Goal: Participate in discussion: Engage in conversation with other users on a specific topic

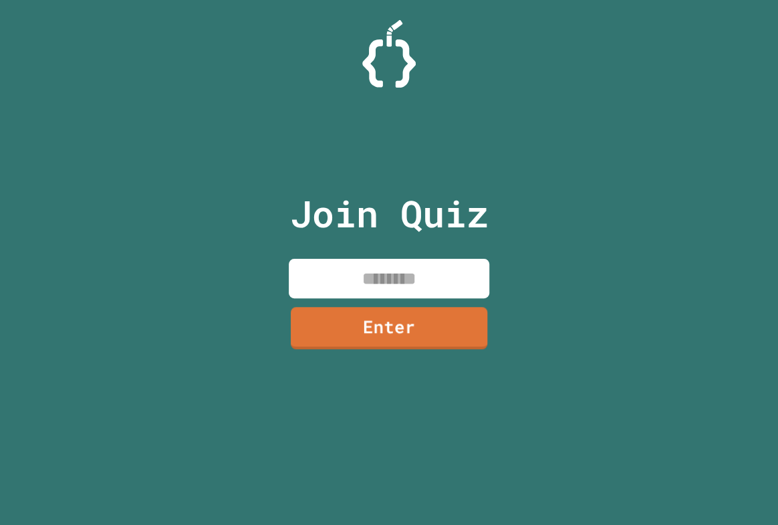
click at [473, 291] on input at bounding box center [389, 278] width 201 height 39
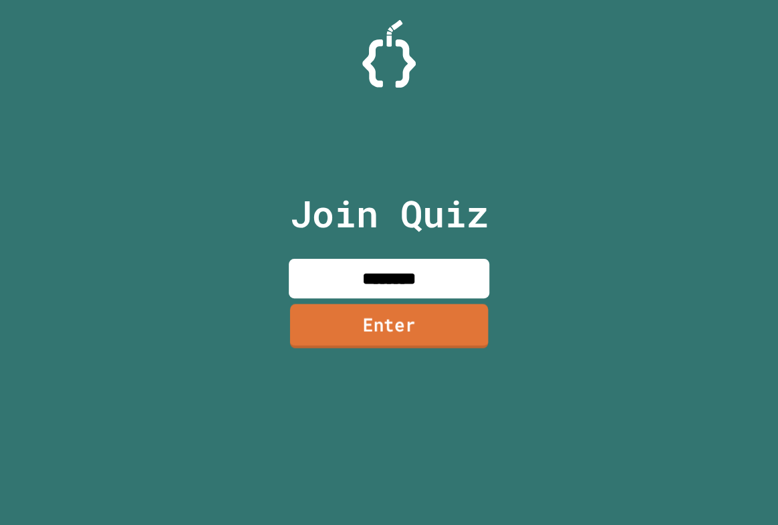
type input "********"
click at [446, 336] on link "Enter" at bounding box center [389, 325] width 198 height 44
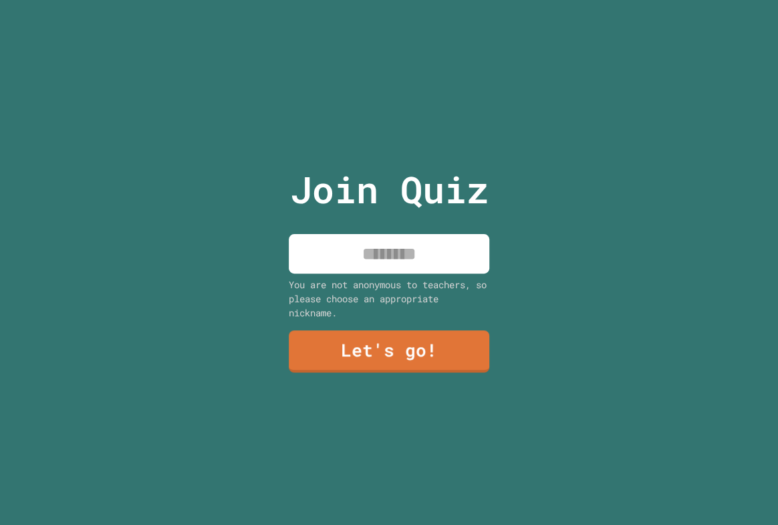
click at [412, 253] on input at bounding box center [389, 253] width 201 height 39
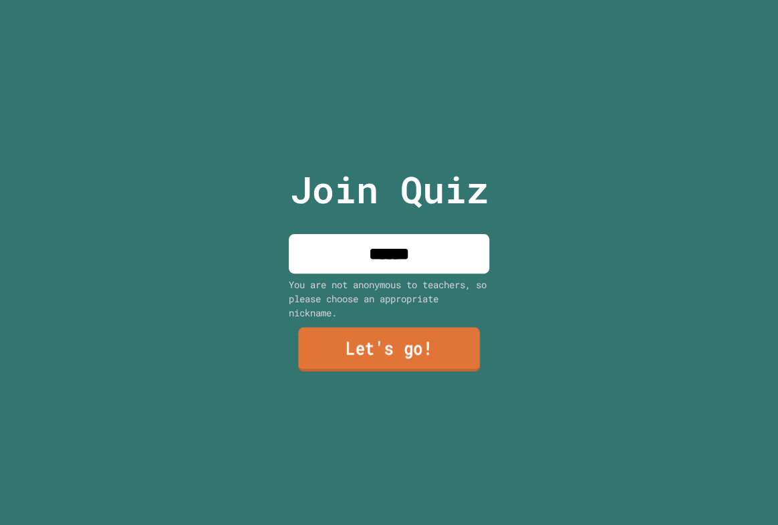
type input "******"
click at [390, 327] on link "Let's go!" at bounding box center [389, 349] width 182 height 44
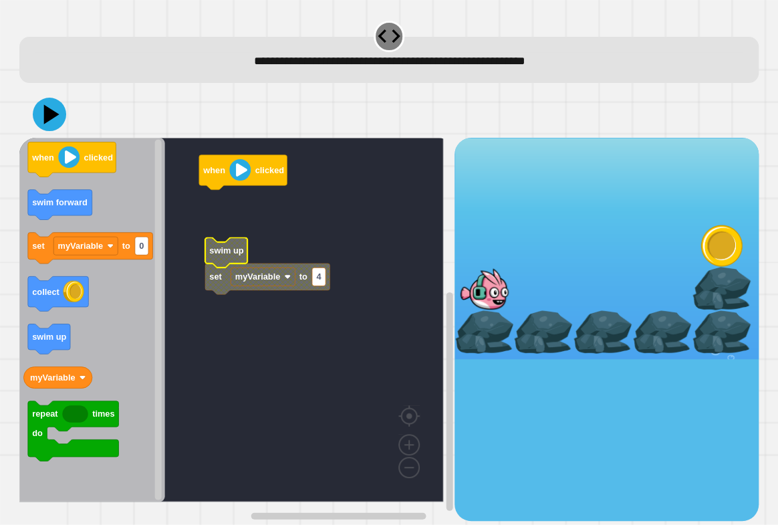
click at [231, 258] on icon "Blockly Workspace" at bounding box center [226, 252] width 42 height 30
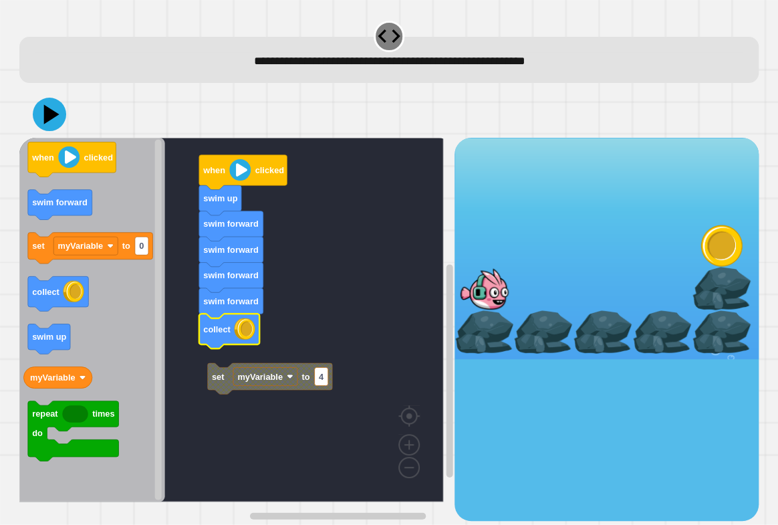
drag, startPoint x: 38, startPoint y: 88, endPoint x: 41, endPoint y: 110, distance: 21.6
click at [38, 91] on div "set myVariable to 4 when clicked swim up swim forward swim forward swim forward…" at bounding box center [388, 306] width 747 height 438
click at [44, 120] on icon at bounding box center [50, 114] width 34 height 34
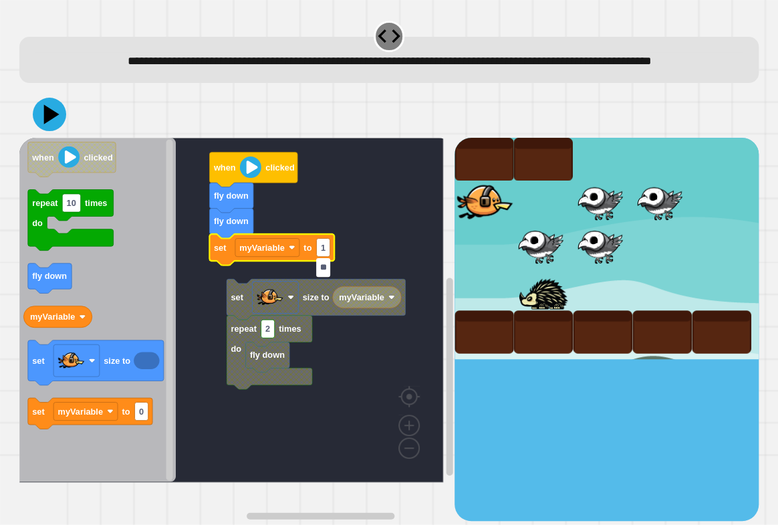
type input "***"
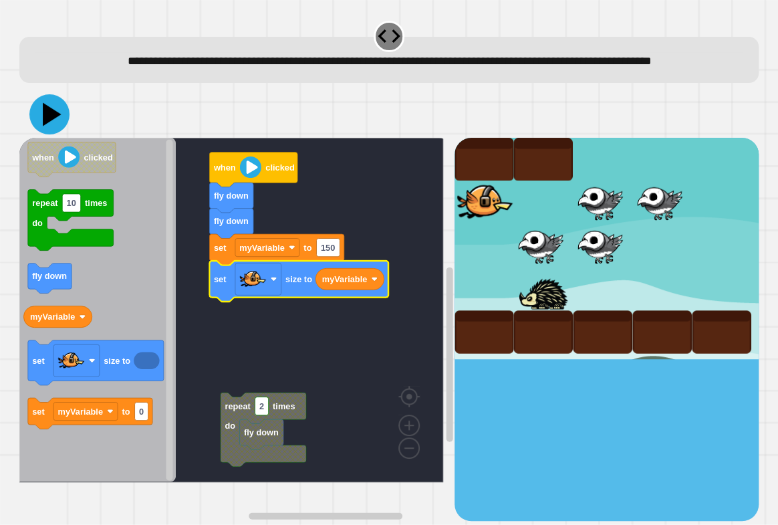
click at [56, 134] on icon at bounding box center [49, 114] width 40 height 40
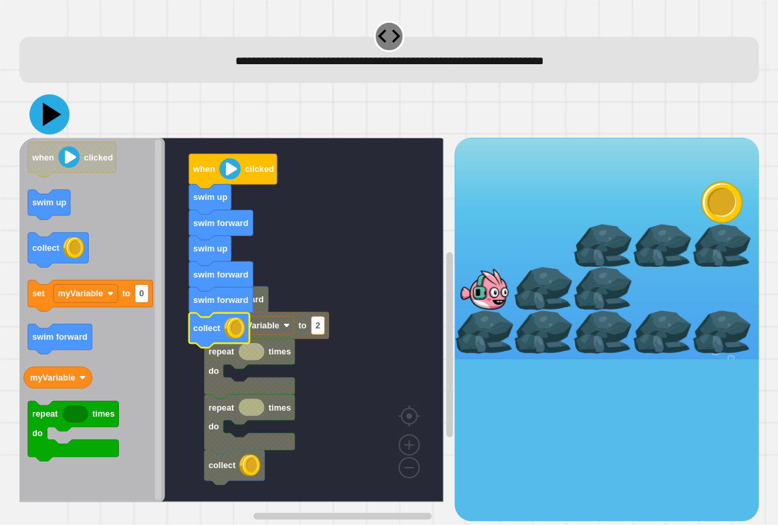
click at [60, 120] on icon at bounding box center [49, 114] width 40 height 40
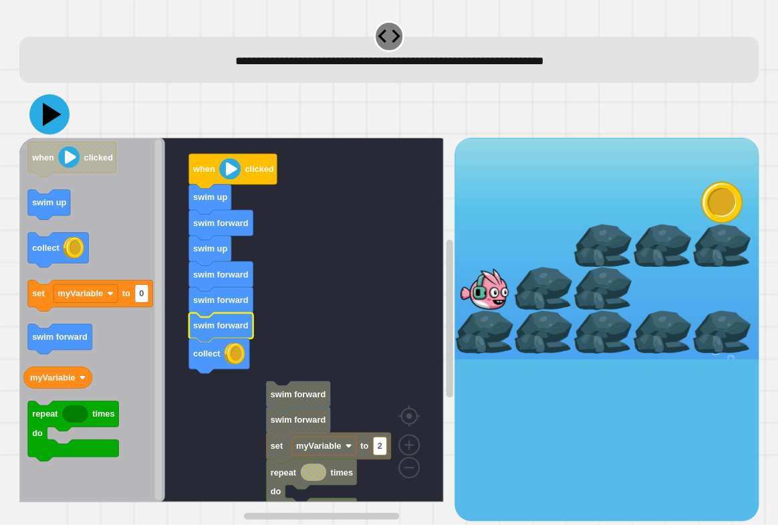
click at [47, 116] on icon at bounding box center [52, 113] width 19 height 23
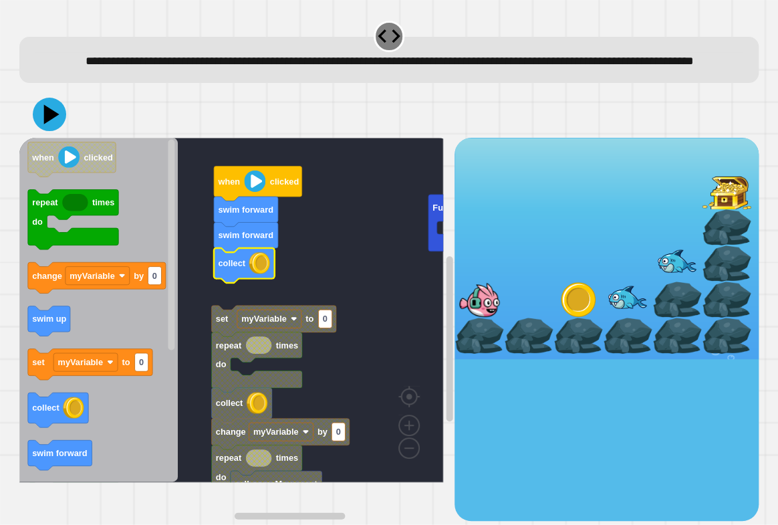
click at [245, 282] on icon "Blockly Workspace" at bounding box center [244, 265] width 60 height 35
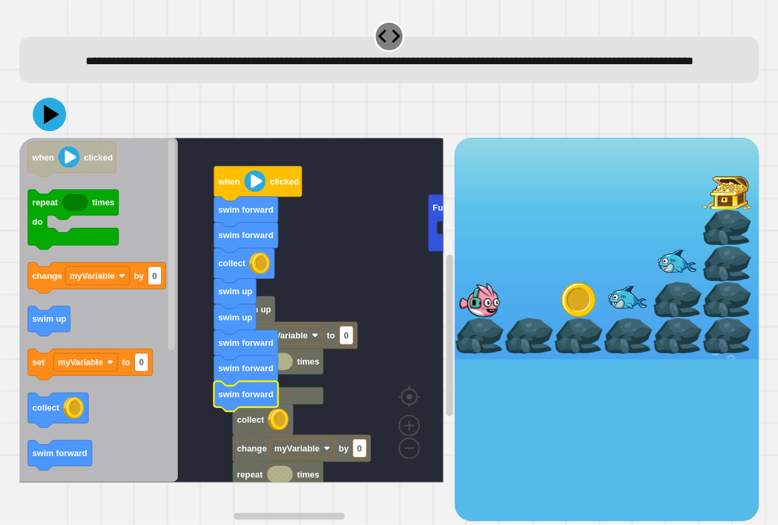
drag, startPoint x: 72, startPoint y: 150, endPoint x: 64, endPoint y: 150, distance: 7.4
click at [65, 138] on div at bounding box center [388, 114] width 739 height 47
click at [53, 126] on icon at bounding box center [52, 113] width 19 height 23
click at [50, 124] on icon at bounding box center [51, 113] width 15 height 19
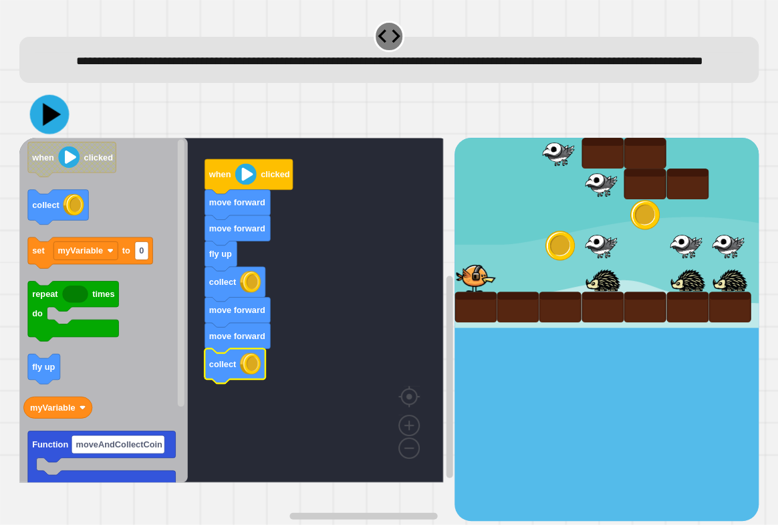
click at [59, 134] on icon at bounding box center [49, 113] width 39 height 39
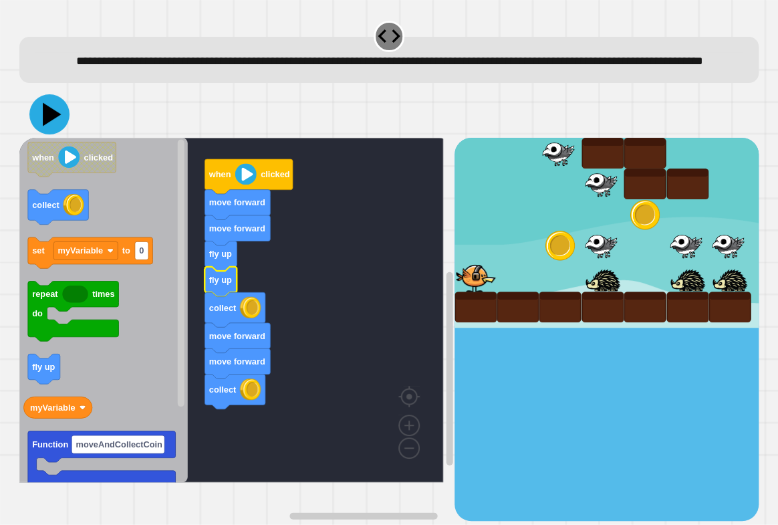
click at [52, 126] on icon at bounding box center [52, 113] width 19 height 23
click at [50, 126] on icon at bounding box center [52, 113] width 19 height 23
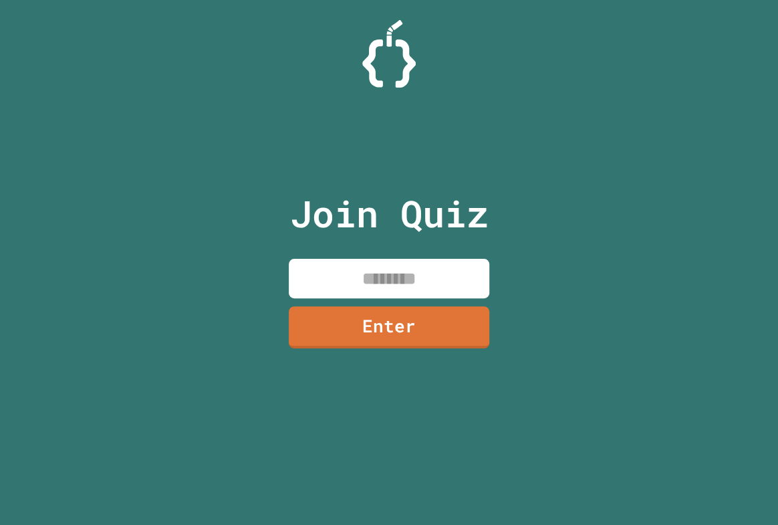
click at [353, 275] on input at bounding box center [389, 278] width 201 height 39
click at [176, 263] on div "Join Quiz Enter" at bounding box center [389, 262] width 778 height 525
click at [322, 277] on input at bounding box center [389, 278] width 201 height 39
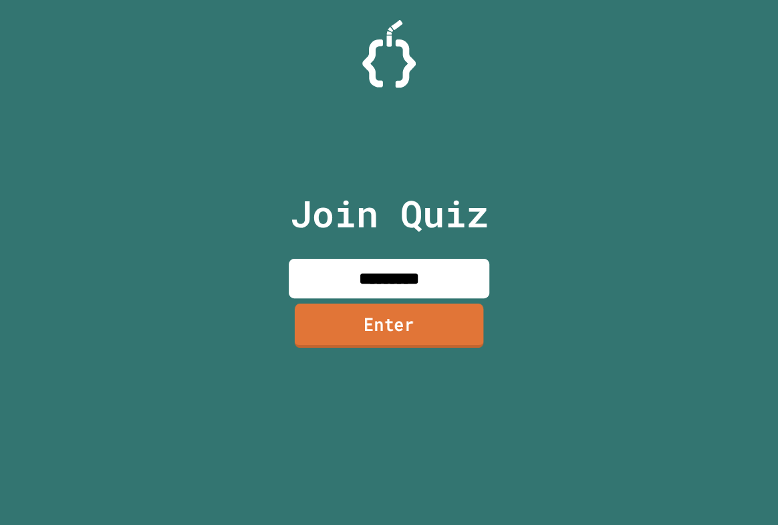
click at [323, 311] on link "Enter" at bounding box center [389, 325] width 188 height 44
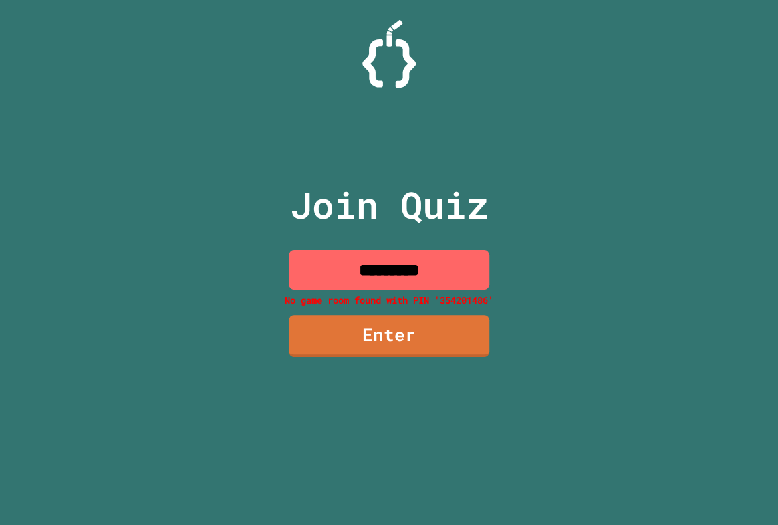
click at [446, 267] on input "*********" at bounding box center [389, 269] width 201 height 39
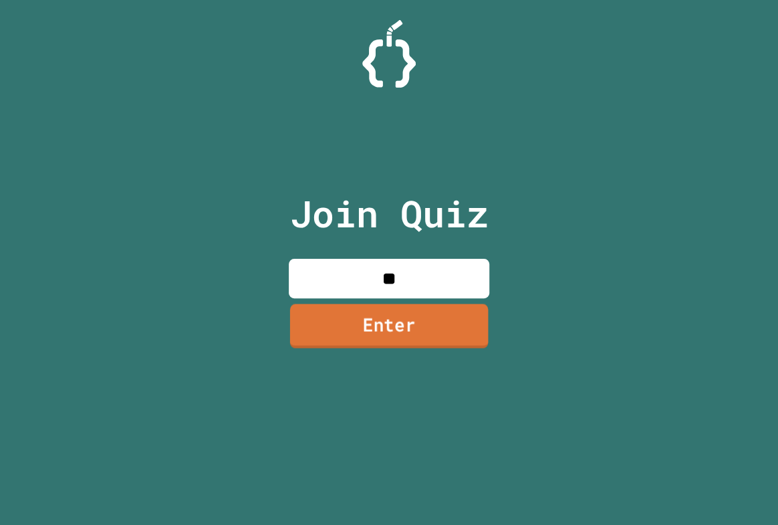
type input "*"
type input "********"
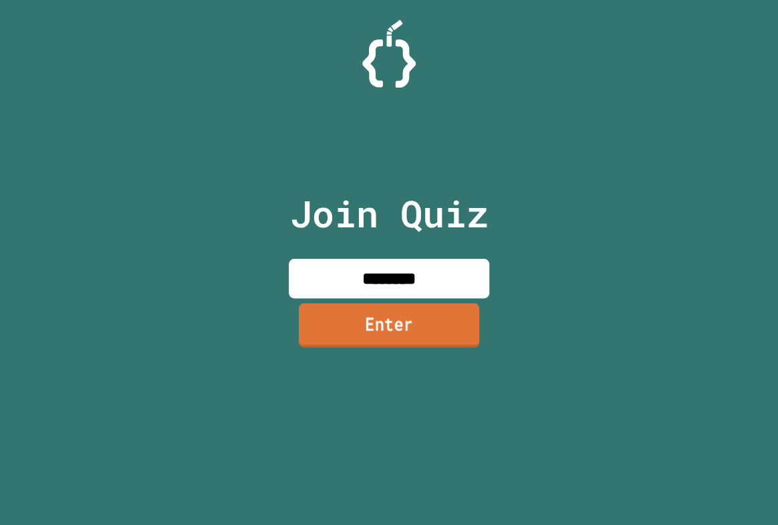
click at [421, 341] on link "Enter" at bounding box center [389, 325] width 180 height 44
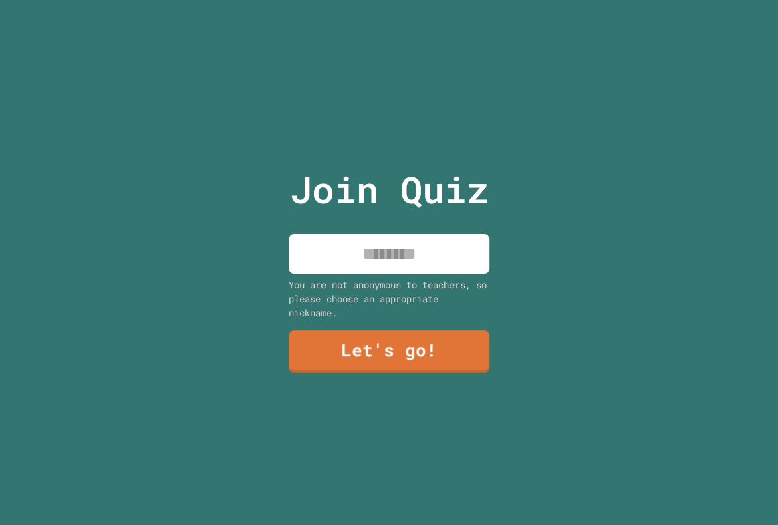
type input "*"
drag, startPoint x: 444, startPoint y: 243, endPoint x: 453, endPoint y: 215, distance: 29.4
click at [452, 241] on input "*" at bounding box center [389, 253] width 201 height 39
type input "******"
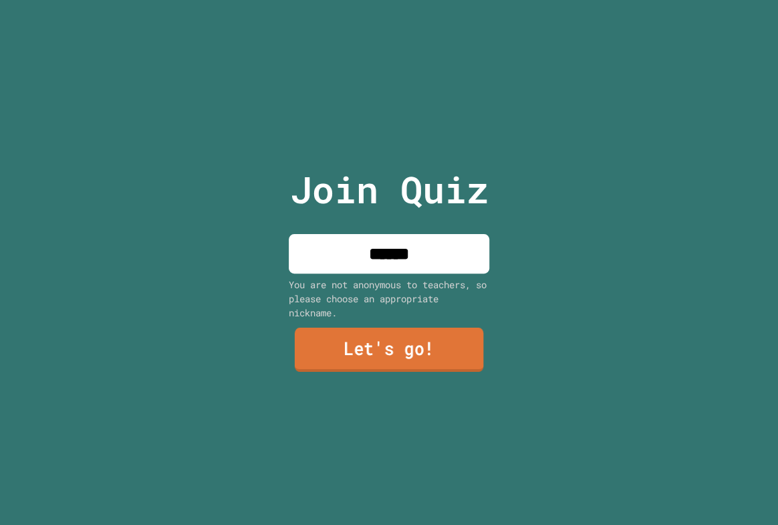
click at [413, 332] on link "Let's go!" at bounding box center [389, 349] width 188 height 44
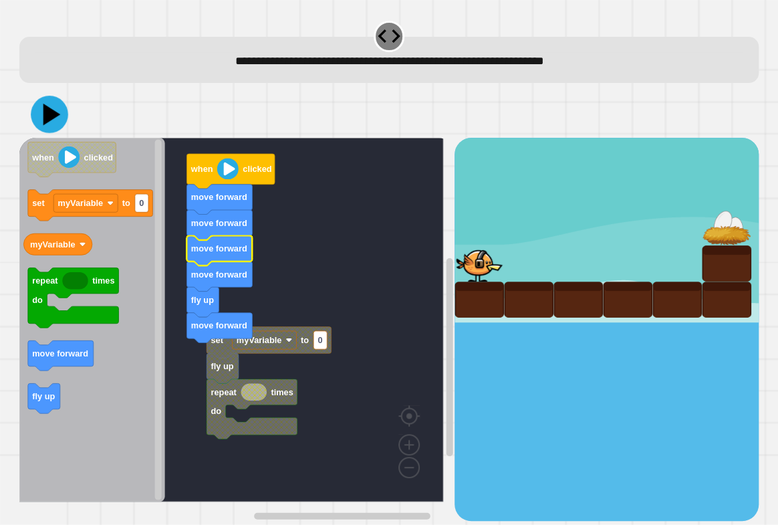
click at [51, 124] on icon at bounding box center [49, 114] width 37 height 37
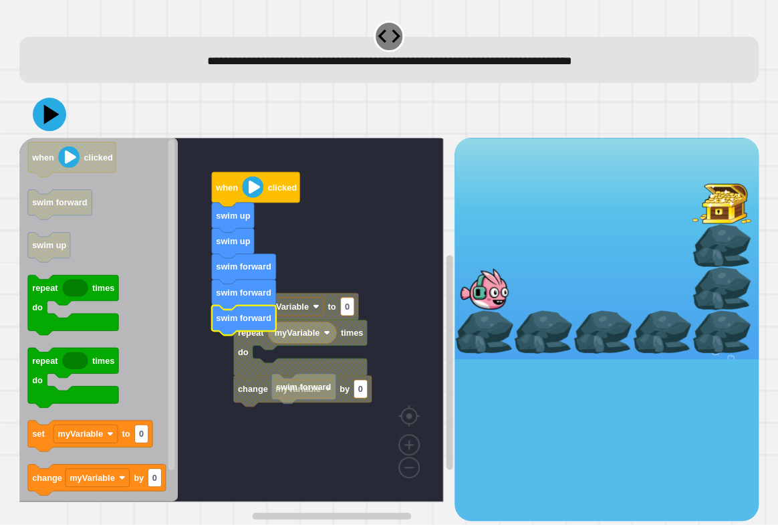
click at [305, 291] on rect "Blockly Workspace" at bounding box center [231, 320] width 424 height 364
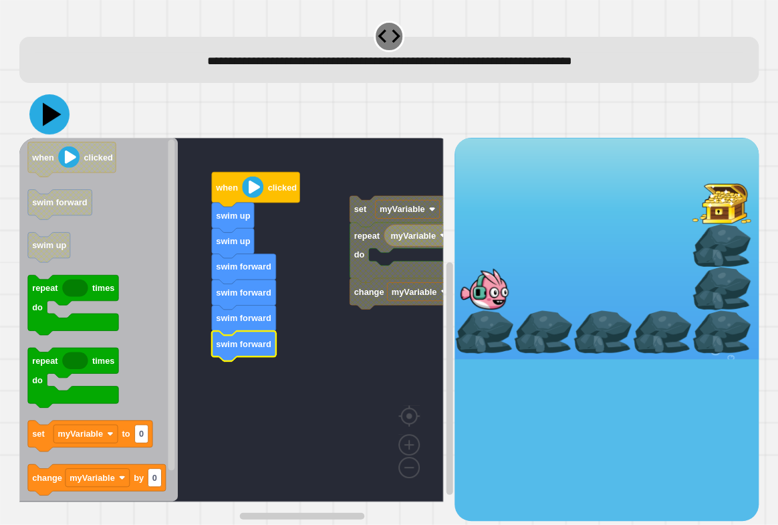
click at [45, 124] on icon at bounding box center [52, 113] width 19 height 23
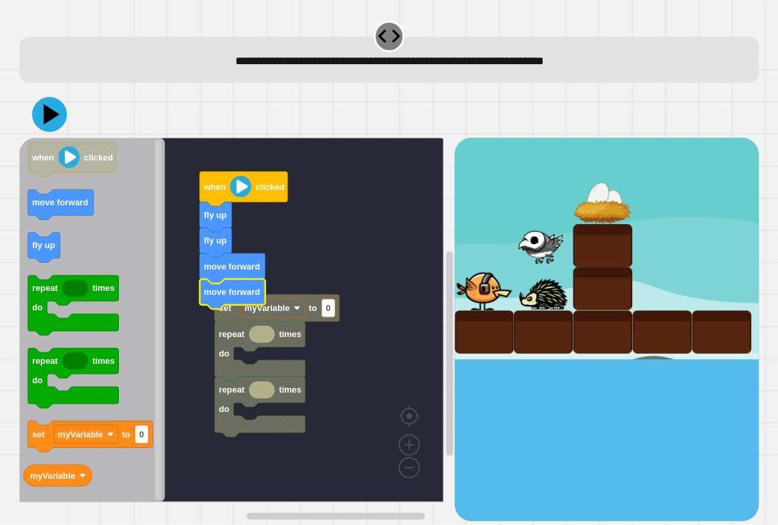
click at [59, 126] on icon at bounding box center [49, 114] width 35 height 35
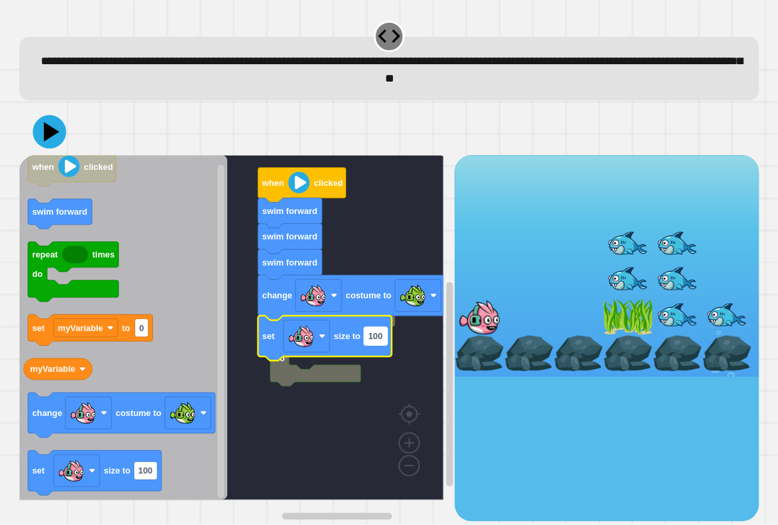
click at [378, 341] on text "100" at bounding box center [375, 336] width 14 height 10
click at [59, 132] on icon at bounding box center [49, 131] width 35 height 35
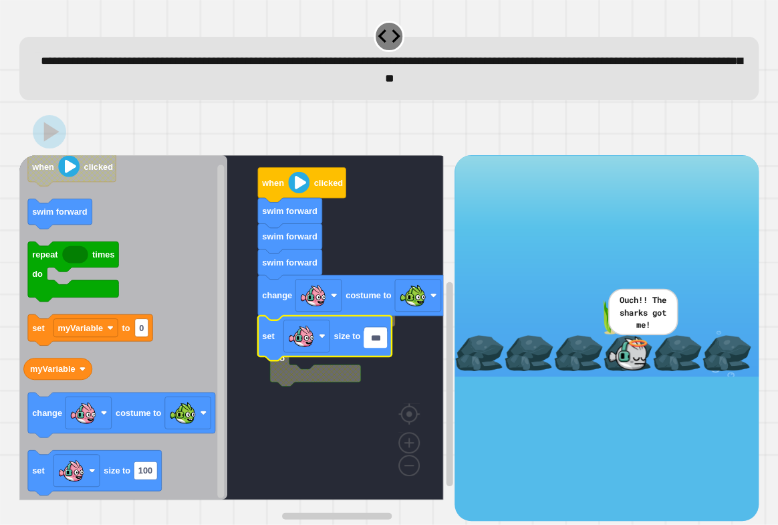
click at [386, 340] on input "***" at bounding box center [375, 338] width 23 height 18
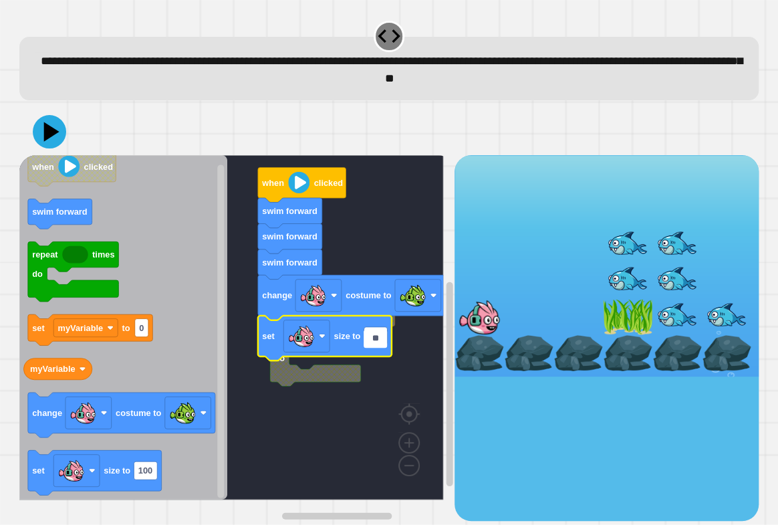
type input "*"
click at [49, 121] on icon at bounding box center [49, 131] width 38 height 38
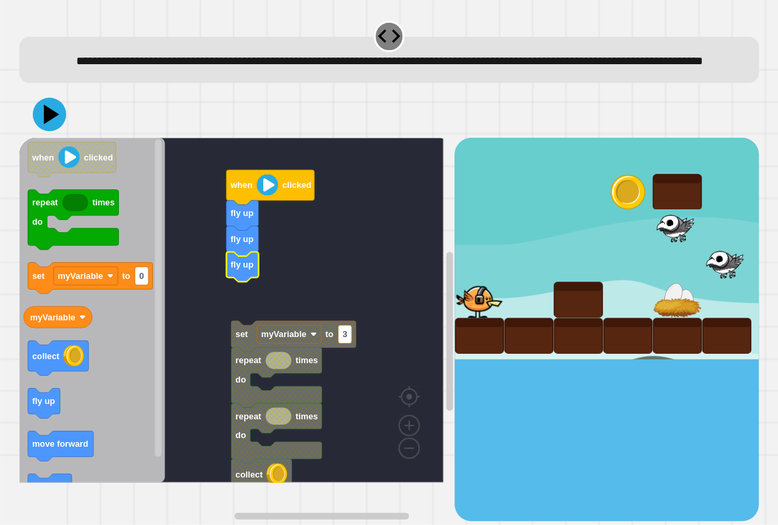
click at [553, 317] on div at bounding box center [577, 299] width 49 height 36
drag, startPoint x: 616, startPoint y: 332, endPoint x: 236, endPoint y: 413, distance: 388.1
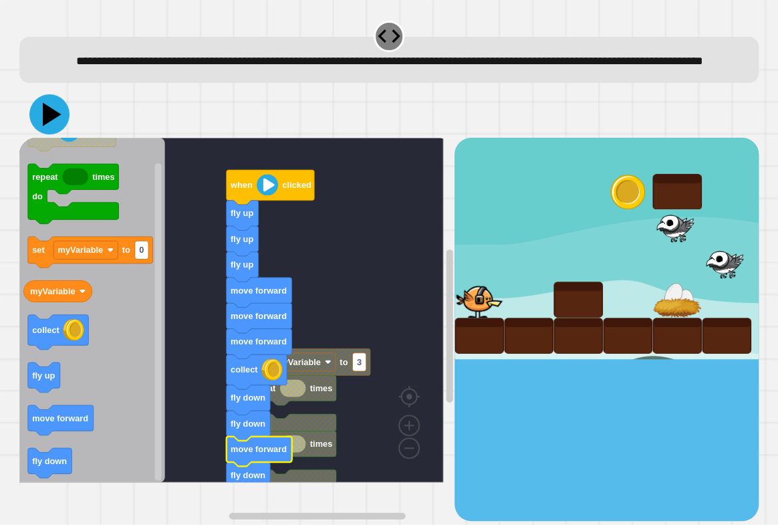
click at [47, 126] on icon at bounding box center [52, 113] width 19 height 23
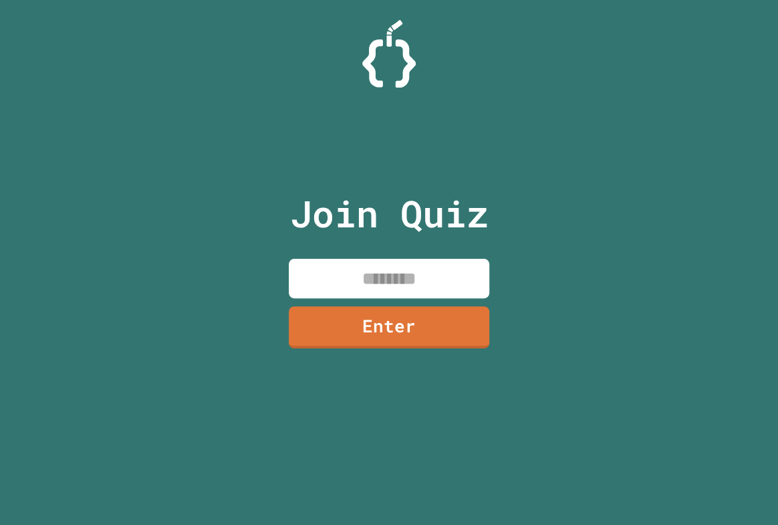
paste input
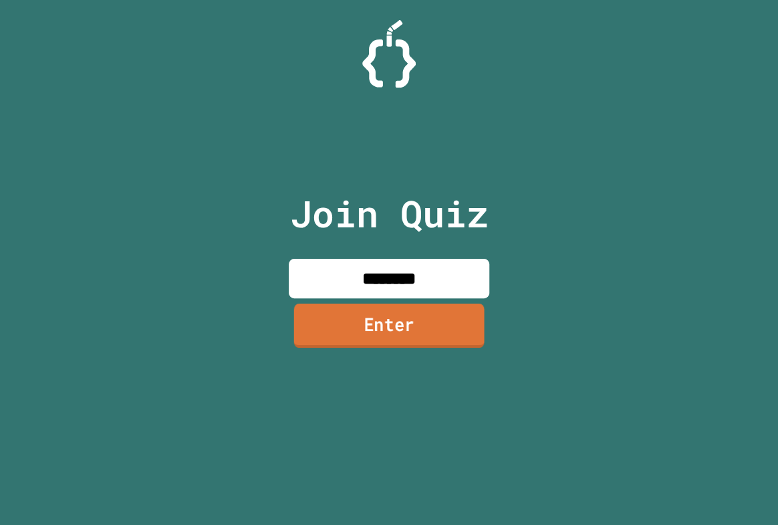
type input "********"
click at [409, 329] on link "Enter" at bounding box center [389, 325] width 190 height 44
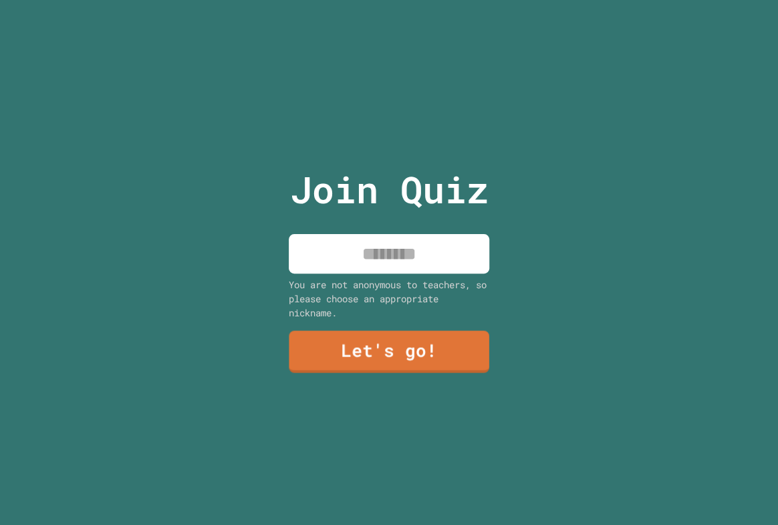
click at [438, 249] on input at bounding box center [389, 253] width 201 height 39
type input "******"
click at [344, 339] on link "Let's go!" at bounding box center [389, 350] width 201 height 44
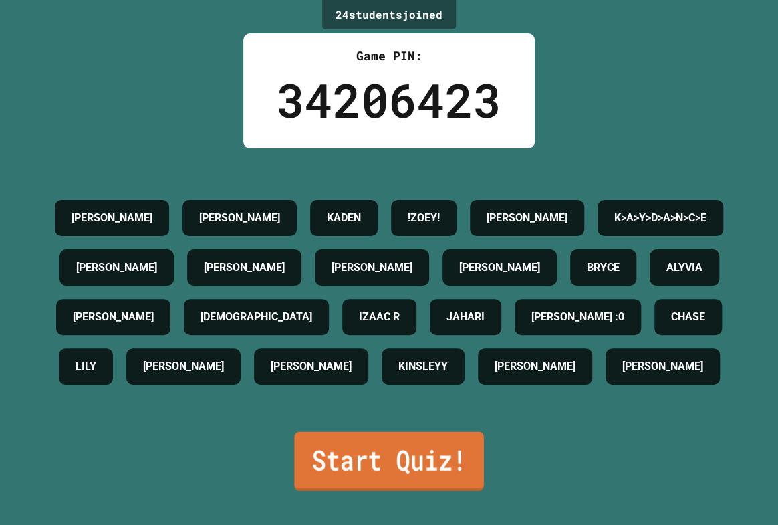
click at [407, 472] on link "Start Quiz!" at bounding box center [388, 461] width 189 height 59
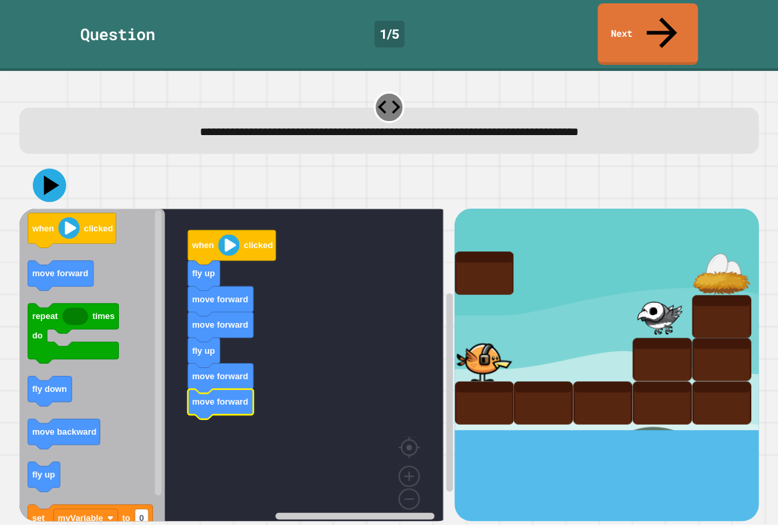
drag, startPoint x: 39, startPoint y: 131, endPoint x: 41, endPoint y: 140, distance: 9.6
click at [39, 162] on div at bounding box center [388, 185] width 739 height 47
click at [43, 168] on icon at bounding box center [50, 185] width 34 height 34
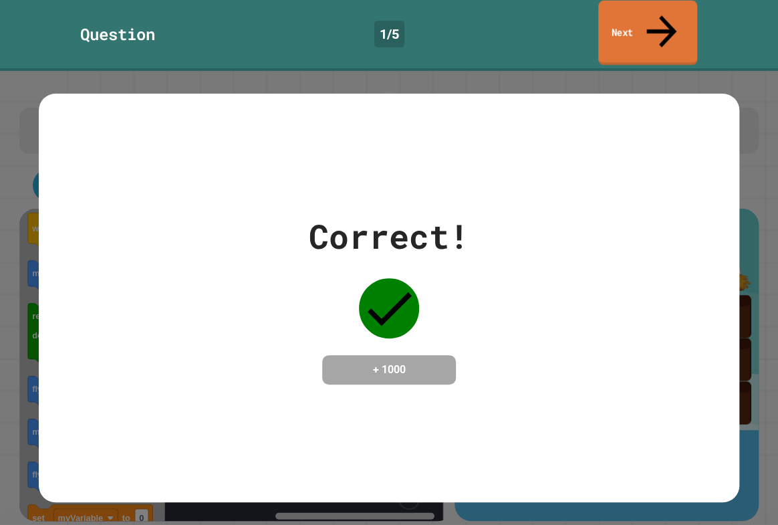
click at [636, 14] on link "Next" at bounding box center [647, 33] width 99 height 65
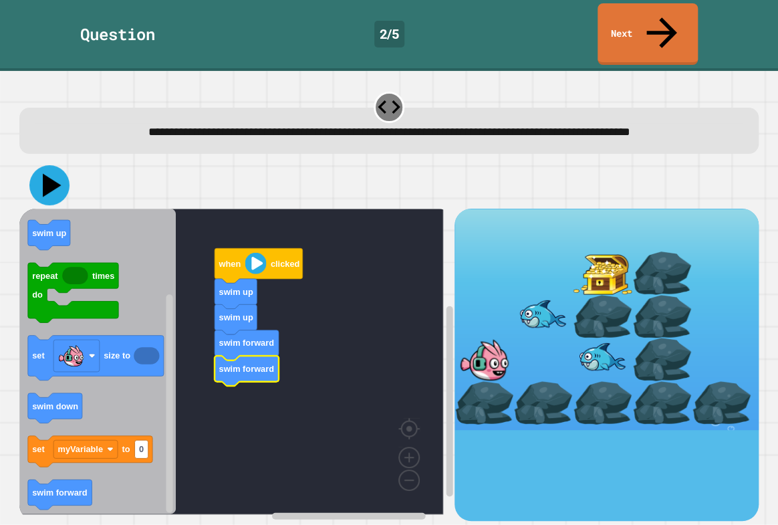
click at [64, 174] on icon at bounding box center [49, 185] width 40 height 40
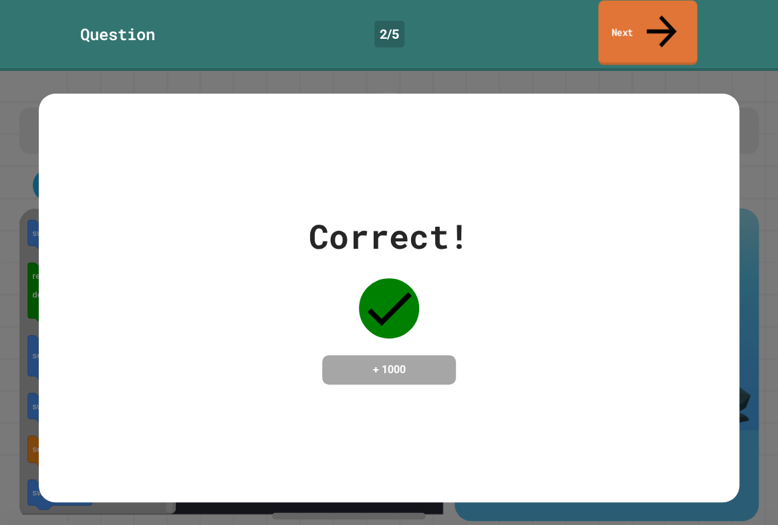
click at [640, 15] on link "Next" at bounding box center [647, 33] width 99 height 65
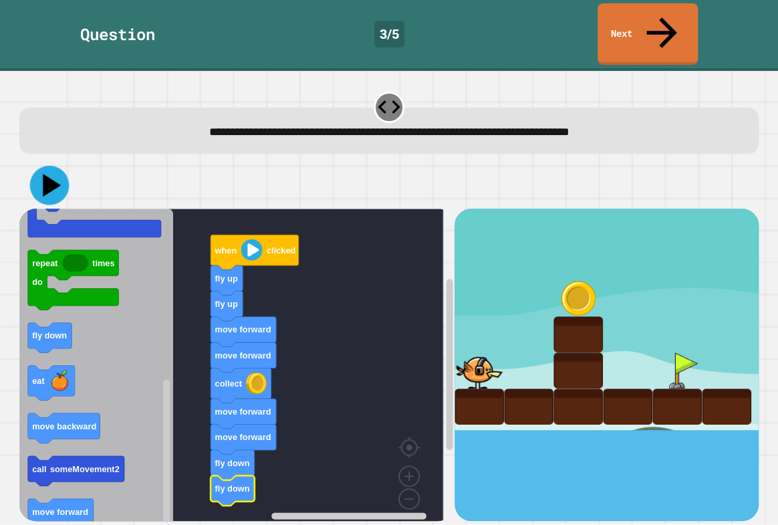
click at [57, 165] on icon at bounding box center [49, 184] width 39 height 39
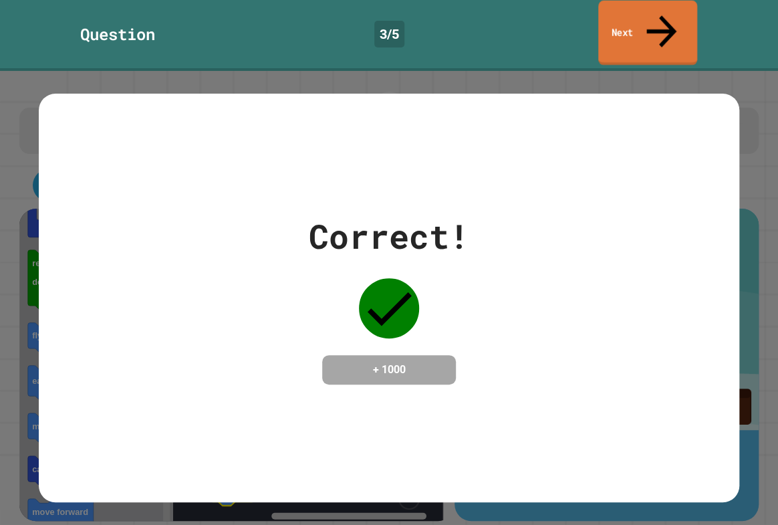
click at [640, 22] on link "Next" at bounding box center [647, 33] width 99 height 65
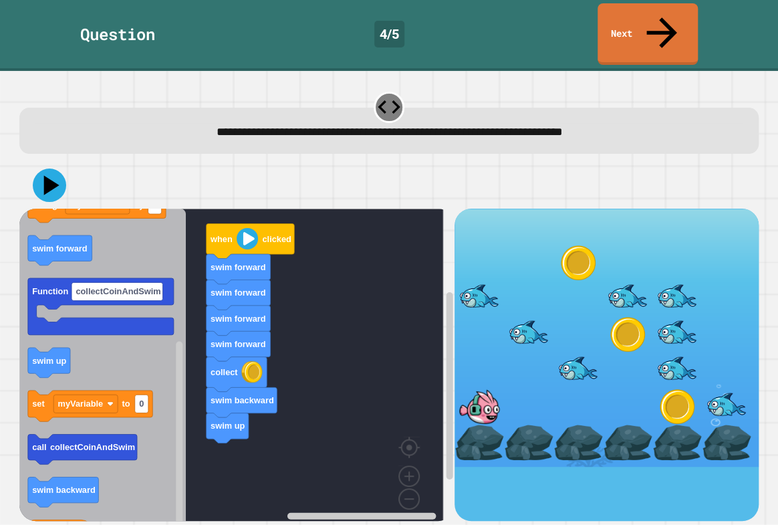
click at [209, 335] on div "when clicked swim forward swim forward swim forward swim forward collect swim b…" at bounding box center [236, 365] width 435 height 312
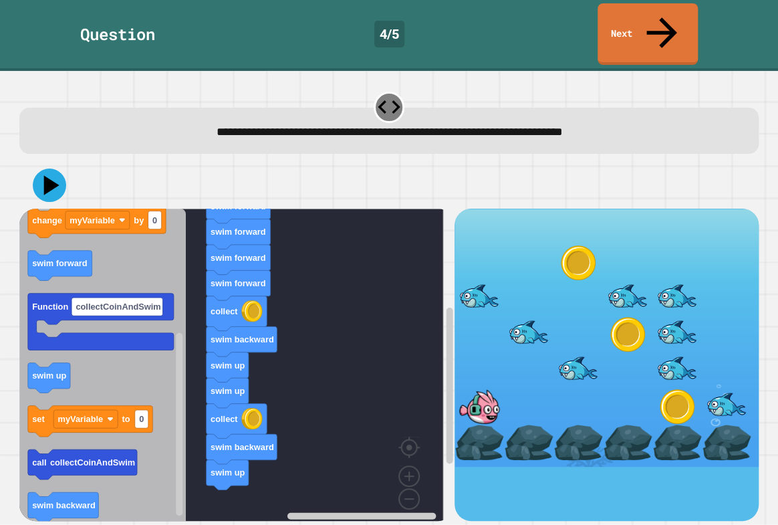
click at [203, 352] on div "when clicked swim forward swim forward swim forward swim forward collect swim b…" at bounding box center [236, 365] width 435 height 312
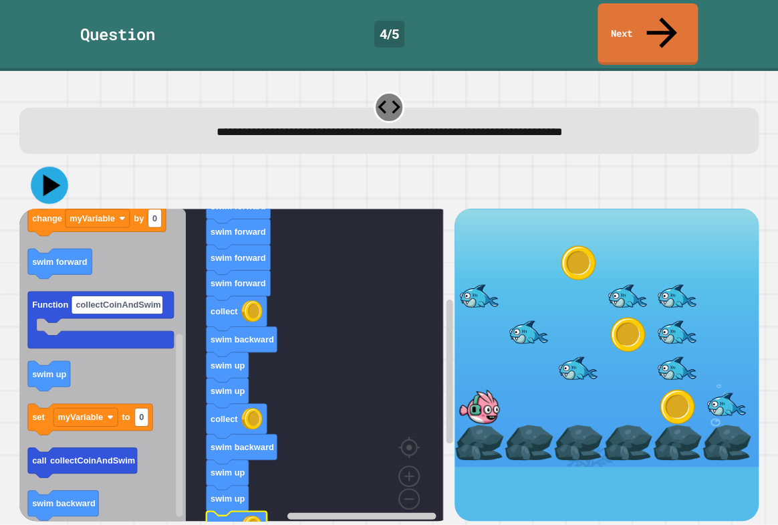
click at [51, 174] on icon at bounding box center [51, 185] width 17 height 22
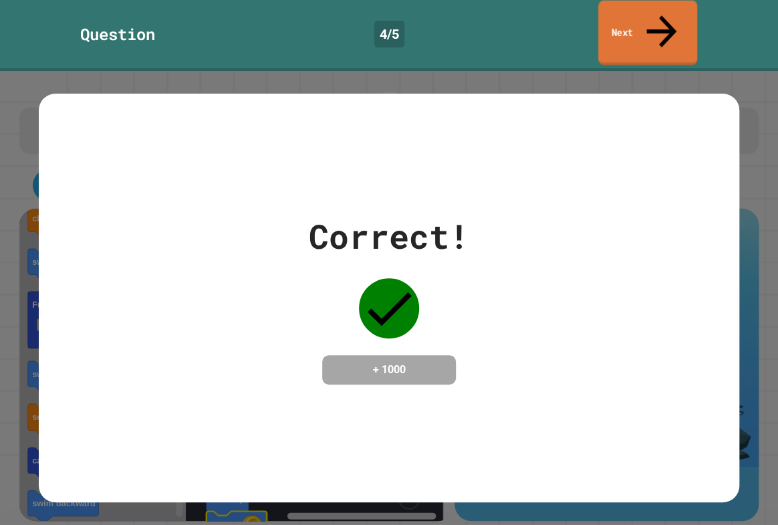
click at [654, 14] on link "Next" at bounding box center [647, 33] width 99 height 65
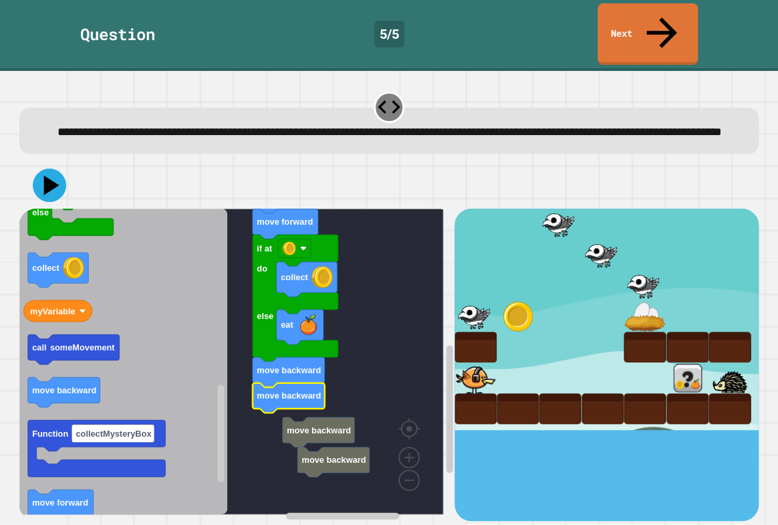
click at [277, 408] on rect "Blockly Workspace" at bounding box center [231, 361] width 424 height 305
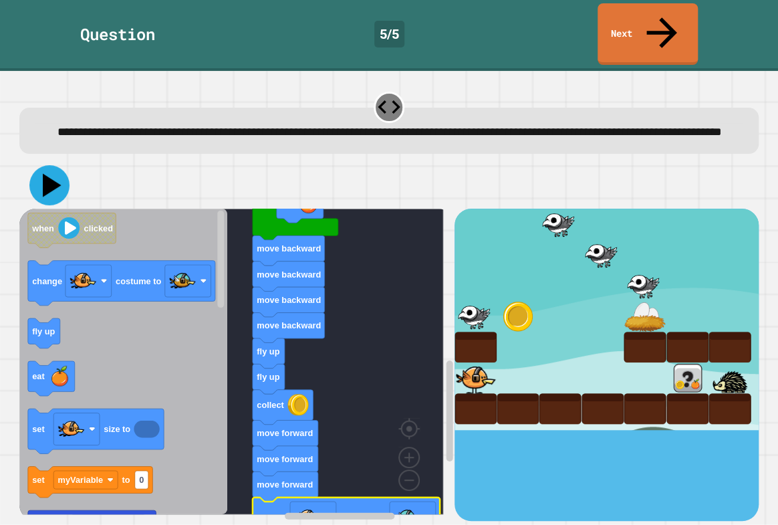
click at [37, 180] on icon at bounding box center [49, 185] width 40 height 40
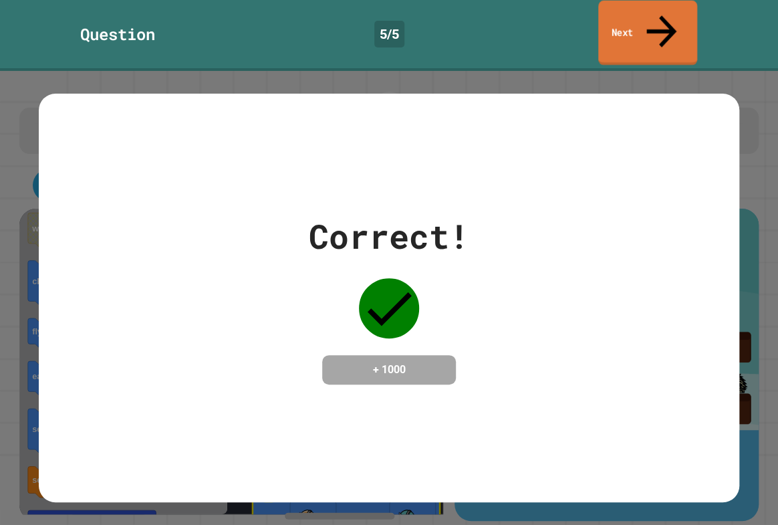
click at [658, 19] on icon at bounding box center [661, 30] width 45 height 47
